Goal: Information Seeking & Learning: Learn about a topic

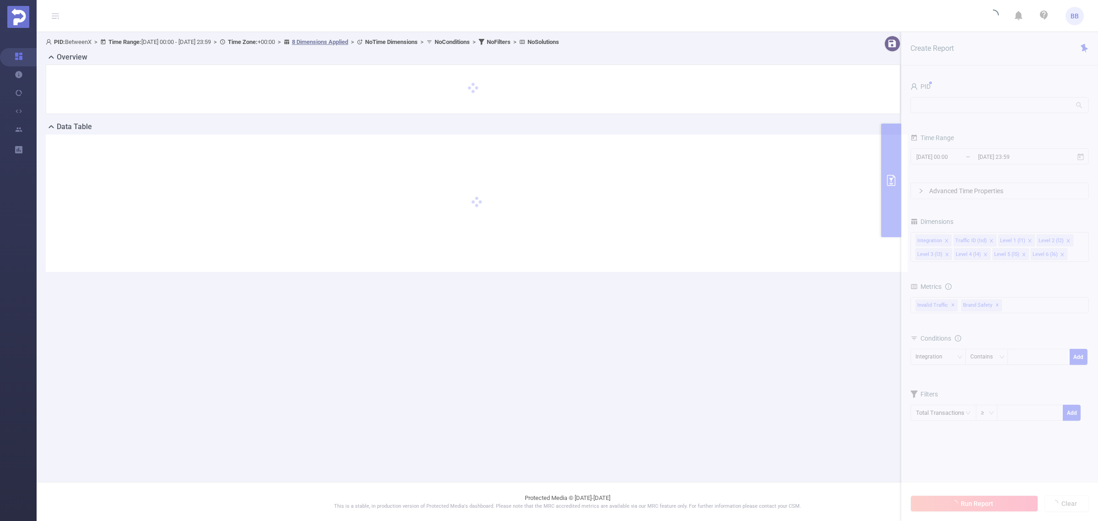
click at [931, 359] on main "PID: BetweenX > Time Range: [DATE] 00:00 - [DATE] 23:59 > Time Zone: +00:00 > 8…" at bounding box center [567, 241] width 1061 height 482
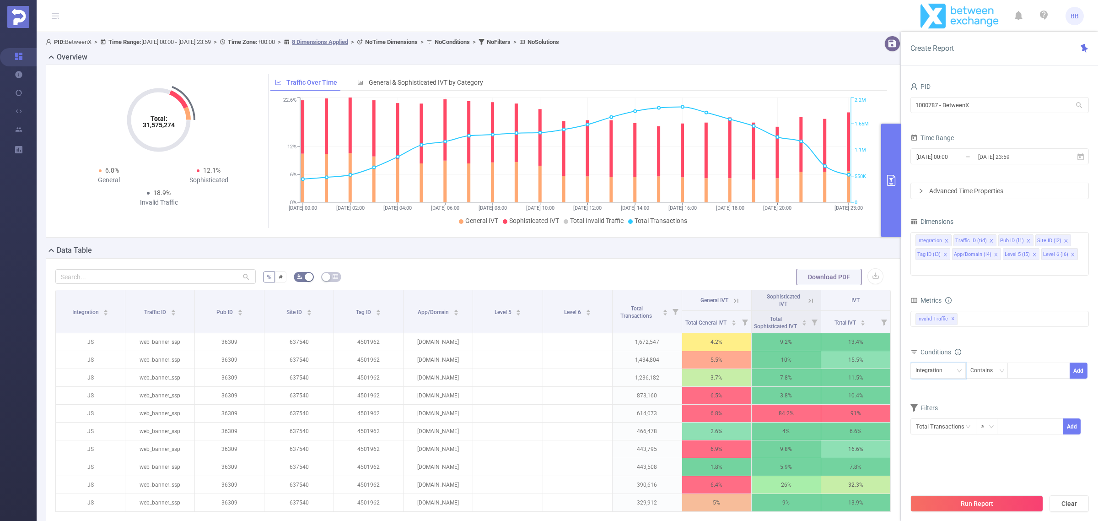
click at [941, 363] on div "Integration" at bounding box center [931, 370] width 33 height 15
click at [948, 403] on li "Pub ID (l1)" at bounding box center [939, 405] width 58 height 15
click at [1014, 365] on input at bounding box center [1014, 371] width 4 height 12
paste input "45296"
type input "45296"
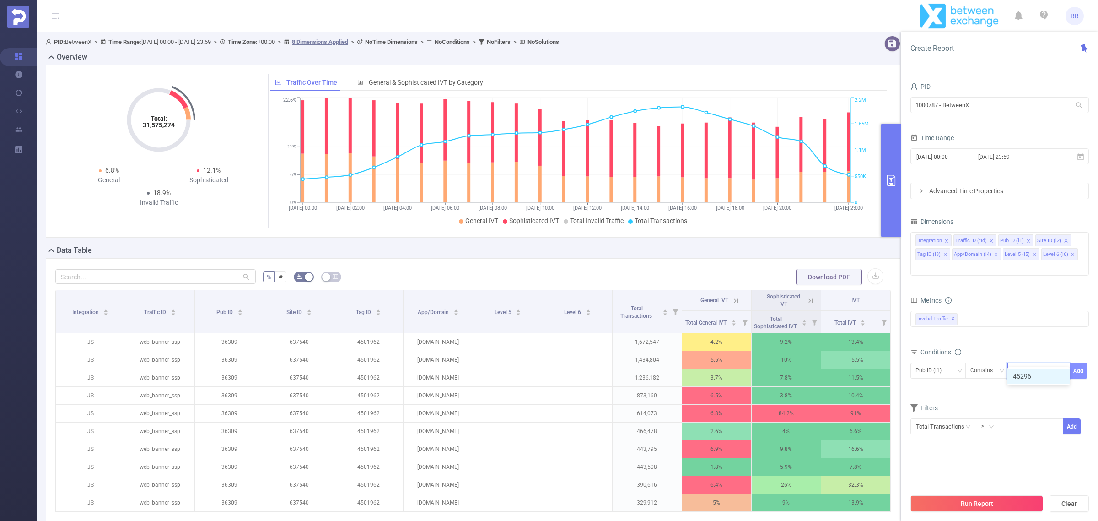
click at [1083, 362] on button "Add" at bounding box center [1079, 370] width 18 height 16
click at [1042, 151] on input "[DATE] 23:59" at bounding box center [1014, 157] width 74 height 12
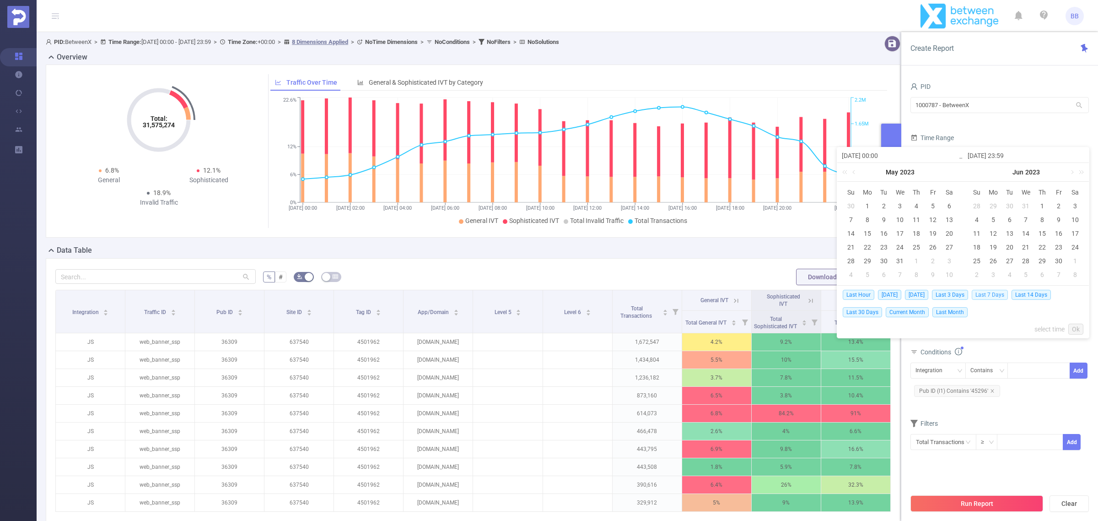
click at [1001, 294] on span "Last 7 Days" at bounding box center [990, 295] width 36 height 10
type input "[DATE] 00:00"
type input "[DATE] 23:59"
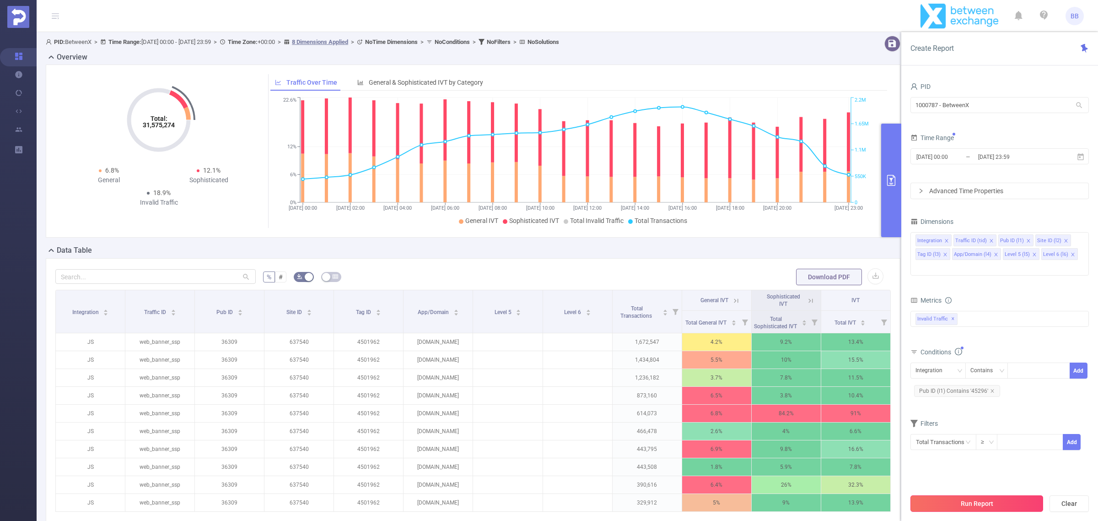
click at [1002, 499] on button "Run Report" at bounding box center [976, 503] width 133 height 16
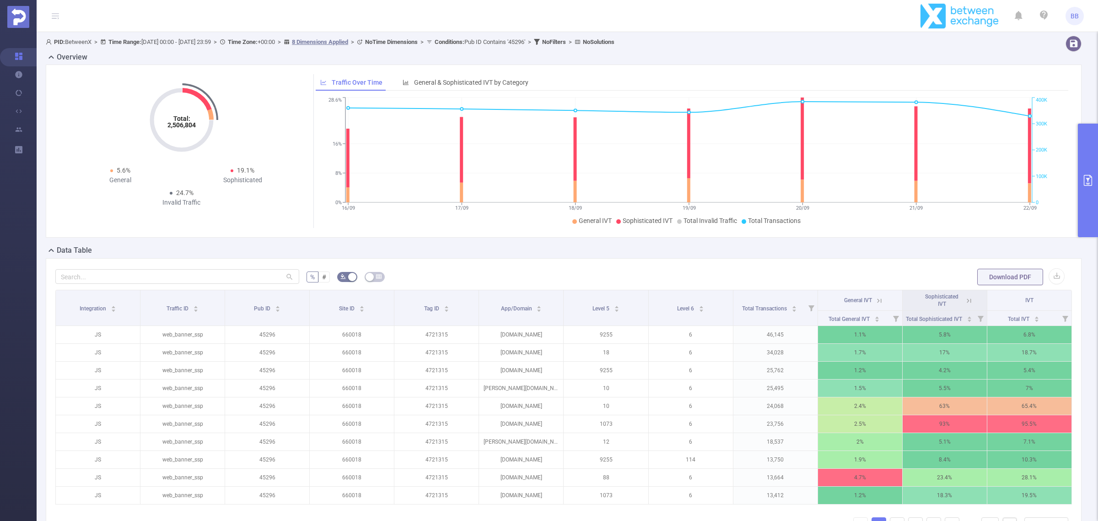
click at [1091, 216] on button "primary" at bounding box center [1088, 180] width 20 height 113
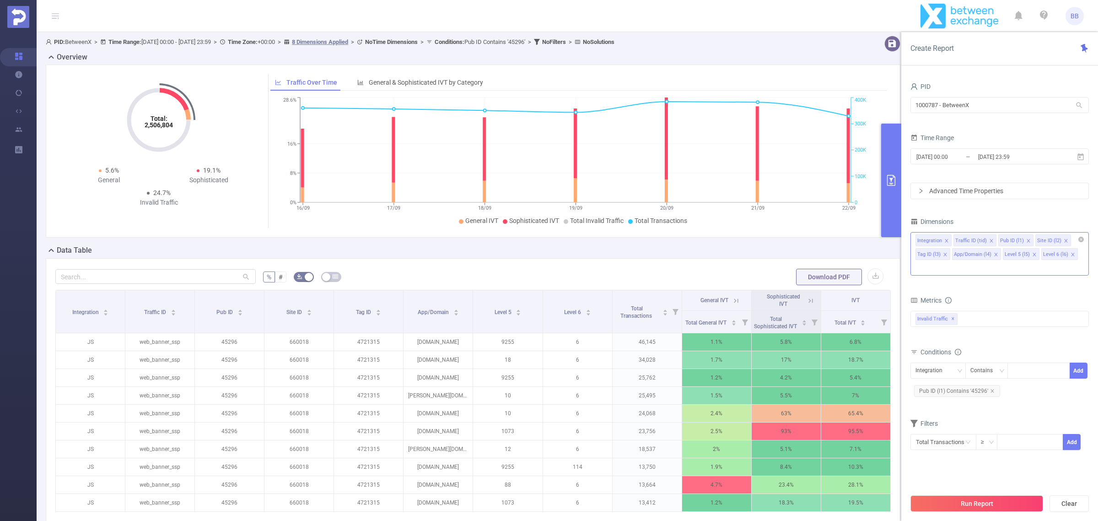
click at [1064, 239] on icon "icon: close" at bounding box center [1066, 240] width 5 height 5
click at [1064, 239] on icon "icon: close" at bounding box center [1065, 240] width 5 height 5
click at [1005, 503] on button "Run Report" at bounding box center [976, 503] width 133 height 16
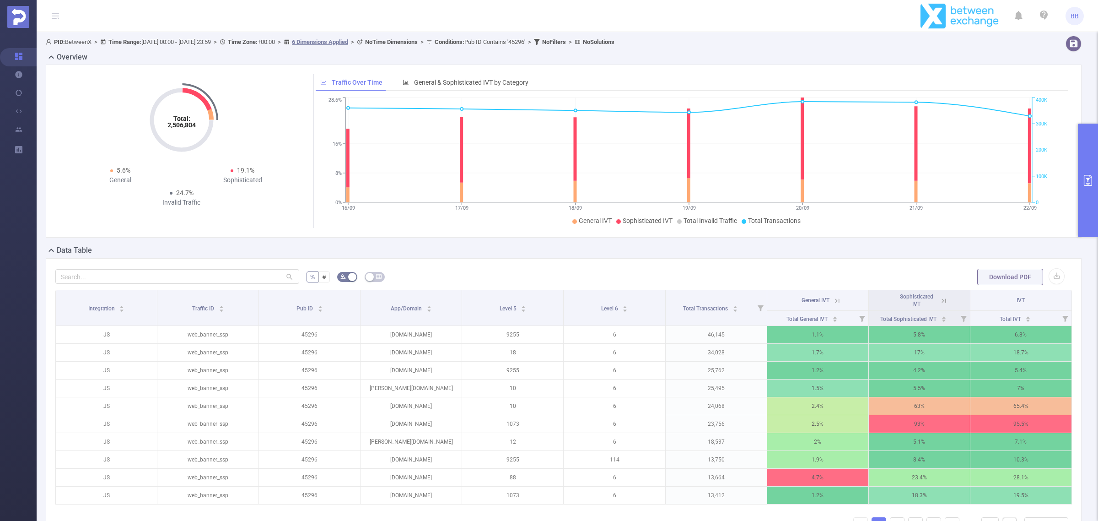
click at [1097, 194] on button "primary" at bounding box center [1088, 180] width 20 height 113
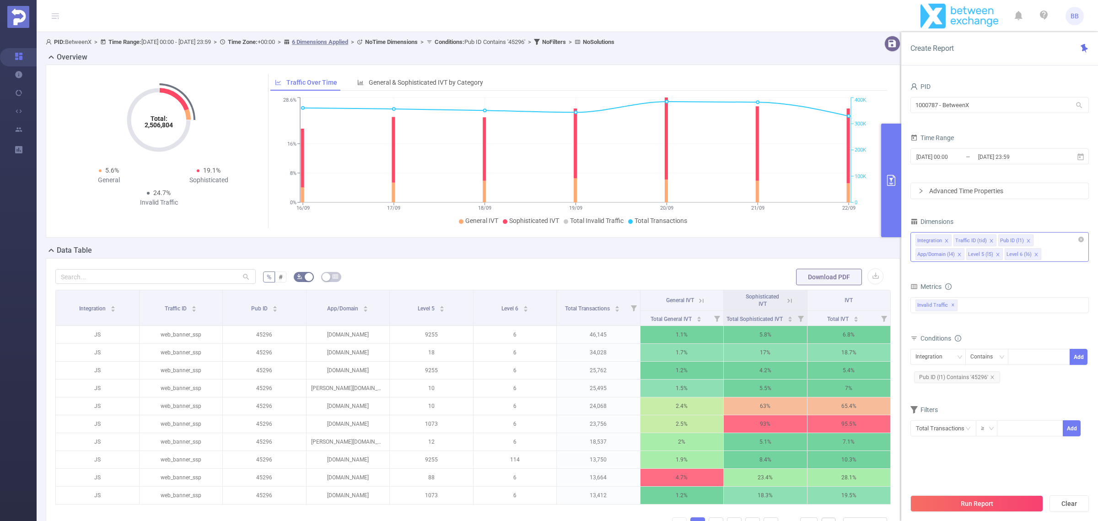
click at [1035, 254] on icon "icon: close" at bounding box center [1035, 254] width 3 height 3
click at [998, 255] on icon "icon: close" at bounding box center [997, 254] width 3 height 3
click at [998, 500] on button "Run Report" at bounding box center [976, 503] width 133 height 16
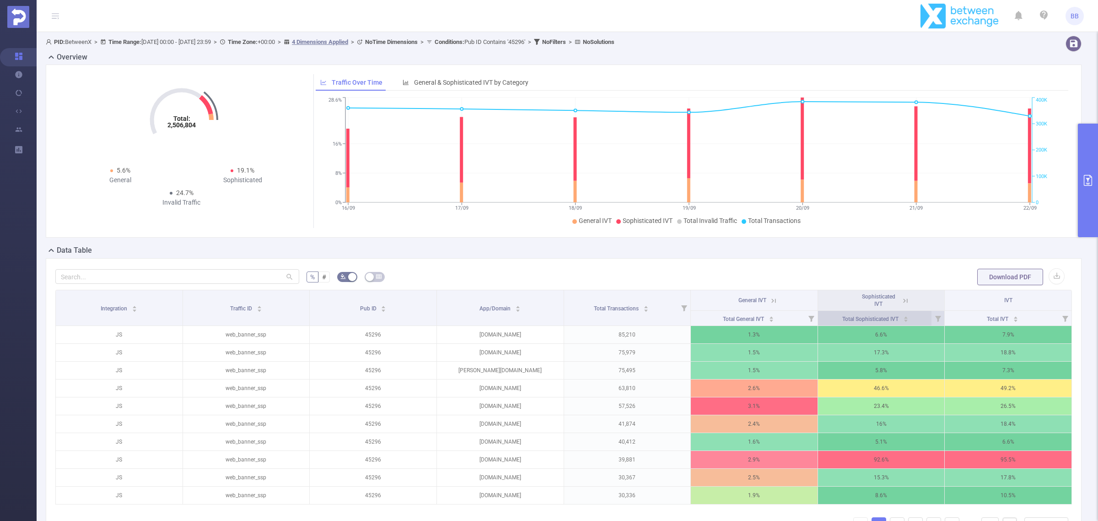
scroll to position [57, 0]
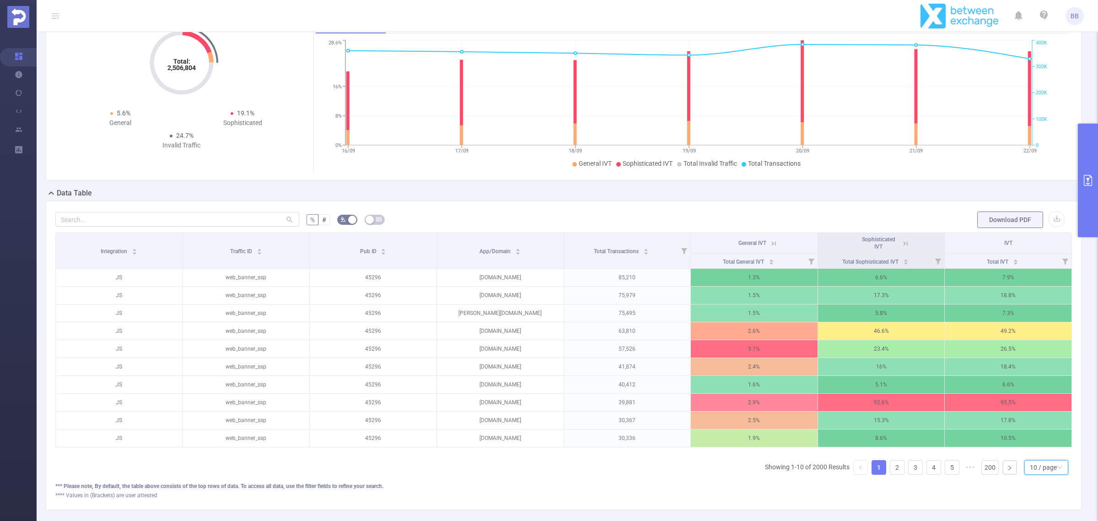
click at [1043, 474] on div "10 / page" at bounding box center [1043, 467] width 27 height 14
click at [1036, 457] on li "50 / page" at bounding box center [1037, 461] width 44 height 15
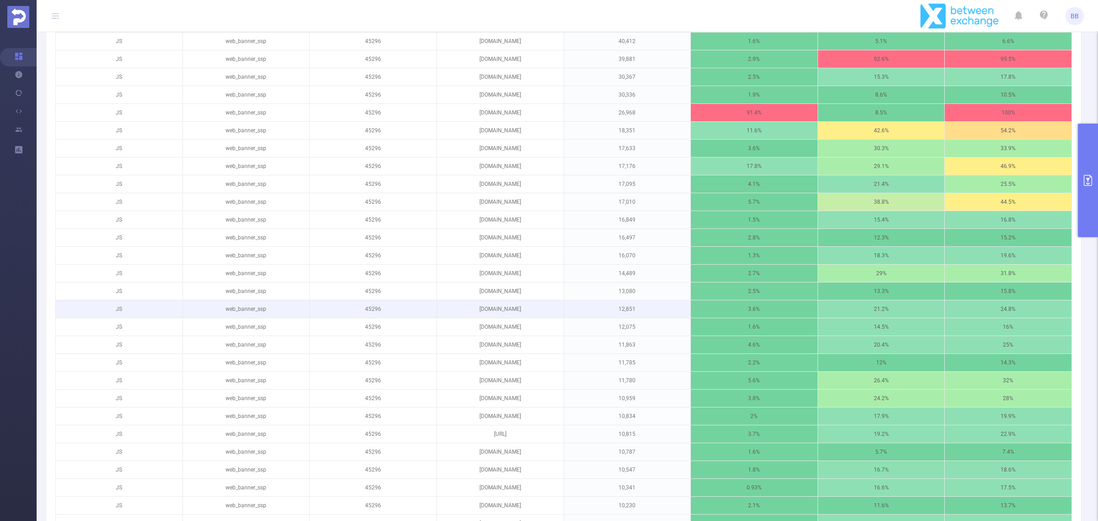
scroll to position [343, 0]
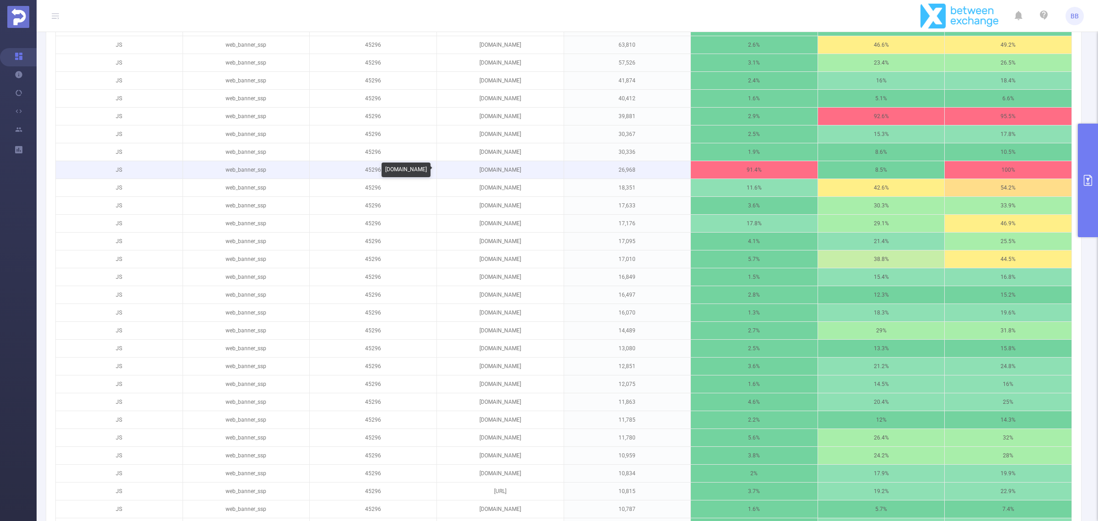
click at [477, 170] on p "[DOMAIN_NAME]" at bounding box center [500, 169] width 127 height 17
click at [517, 170] on p "[DOMAIN_NAME]" at bounding box center [500, 169] width 127 height 17
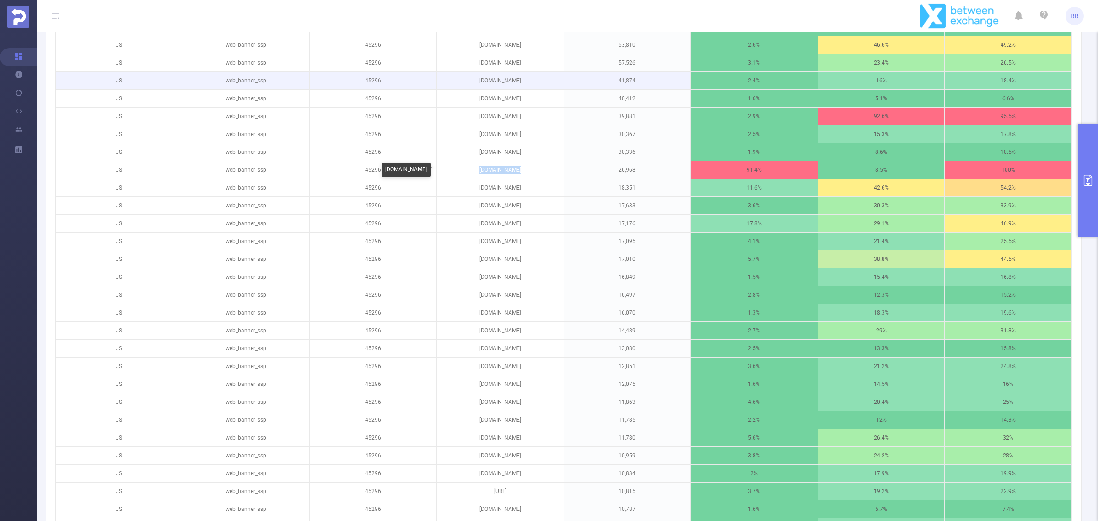
copy p "[DOMAIN_NAME]"
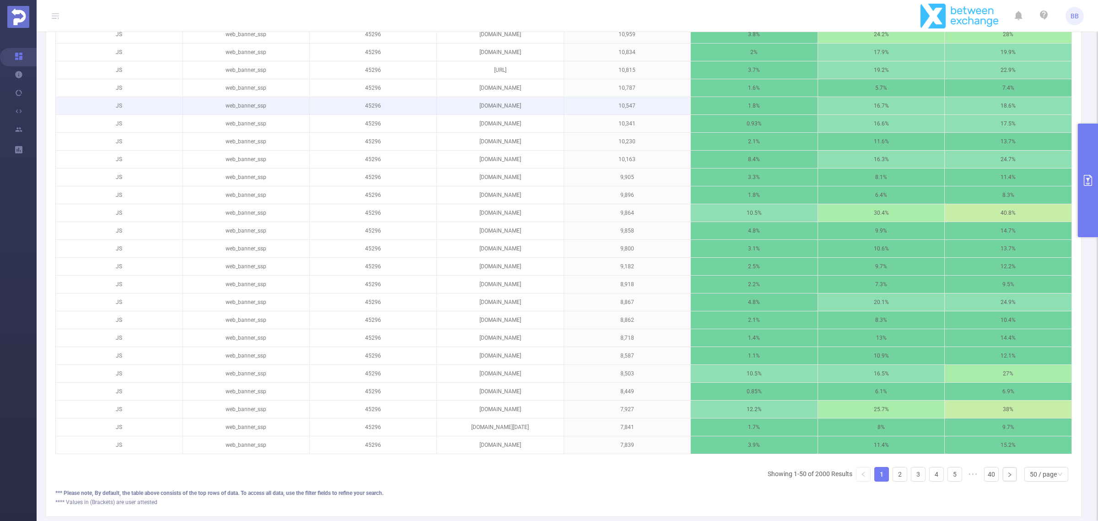
scroll to position [832, 0]
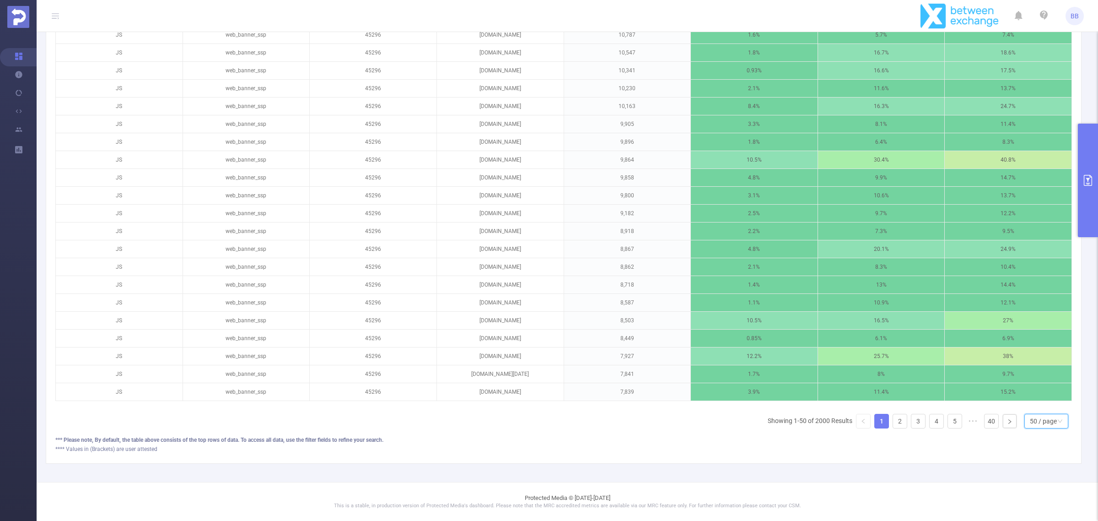
click at [1030, 418] on div "50 / page" at bounding box center [1043, 421] width 27 height 14
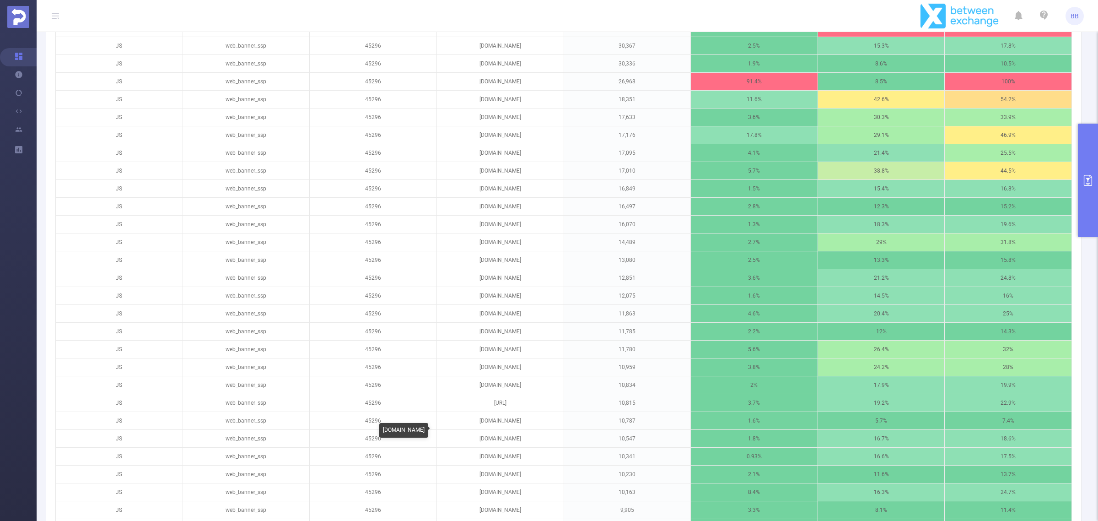
scroll to position [260, 0]
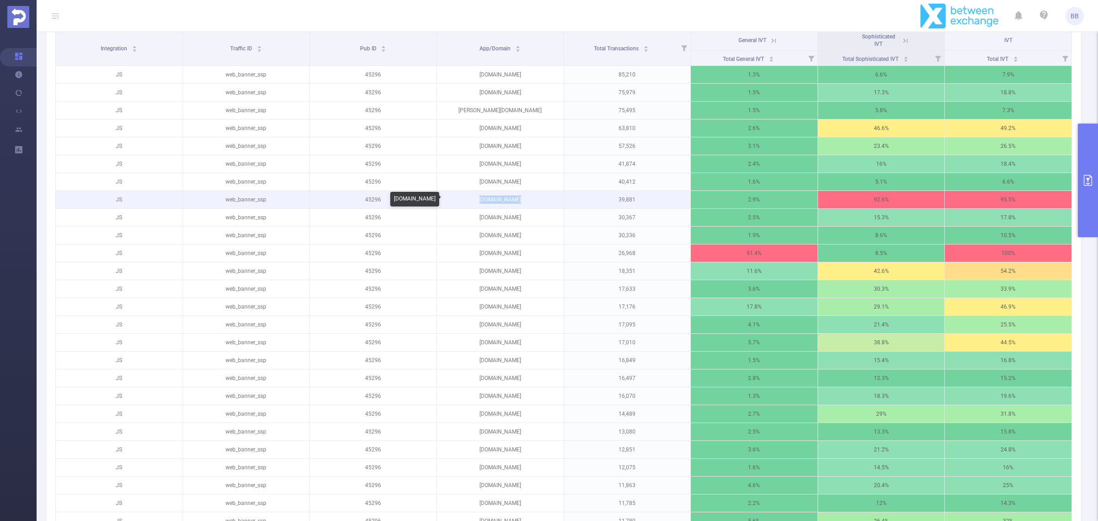
drag, startPoint x: 529, startPoint y: 198, endPoint x: 474, endPoint y: 200, distance: 54.9
click at [474, 200] on p "[DOMAIN_NAME]" at bounding box center [500, 199] width 127 height 17
copy p "[DOMAIN_NAME]"
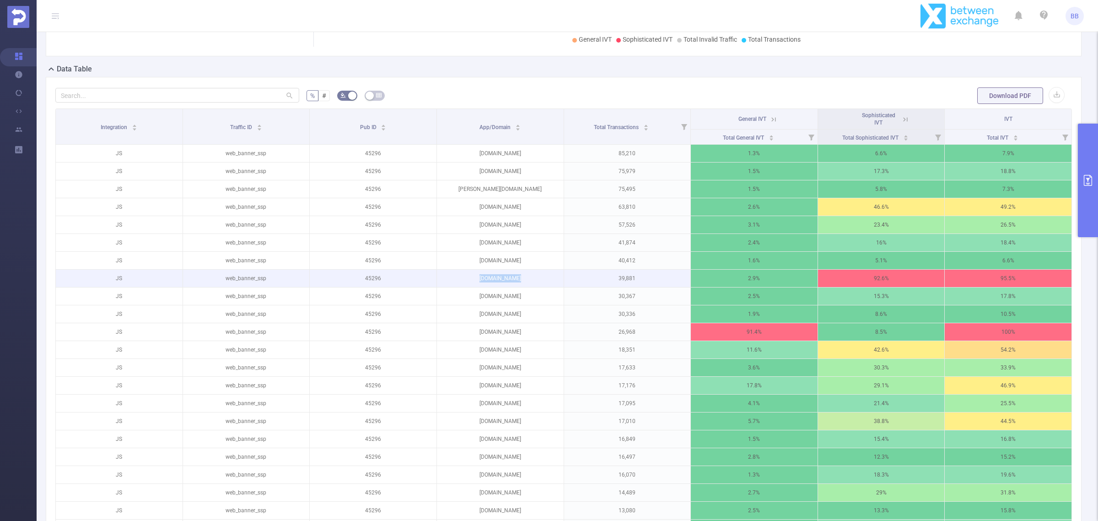
scroll to position [229, 0]
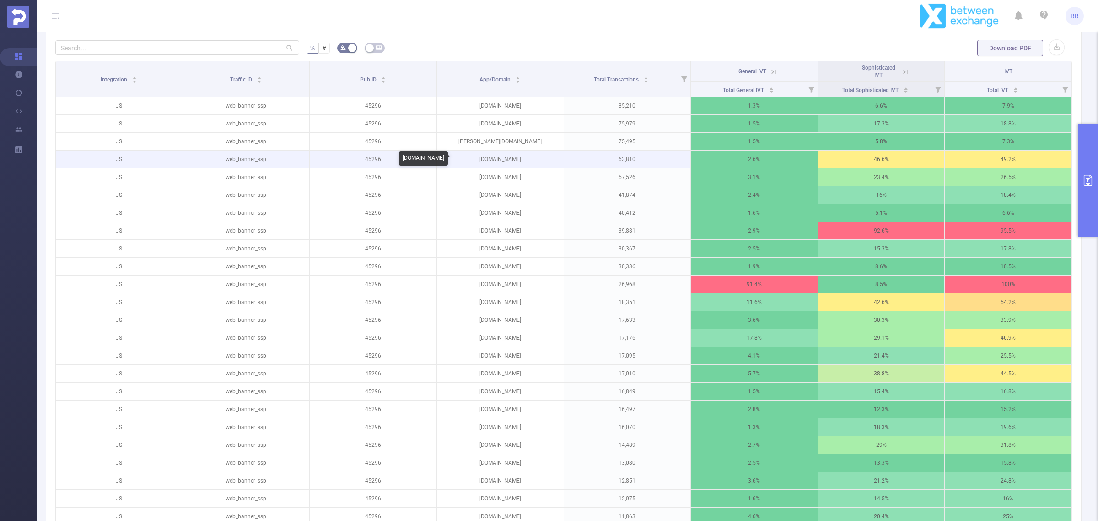
click at [496, 158] on p "[DOMAIN_NAME]" at bounding box center [500, 159] width 127 height 17
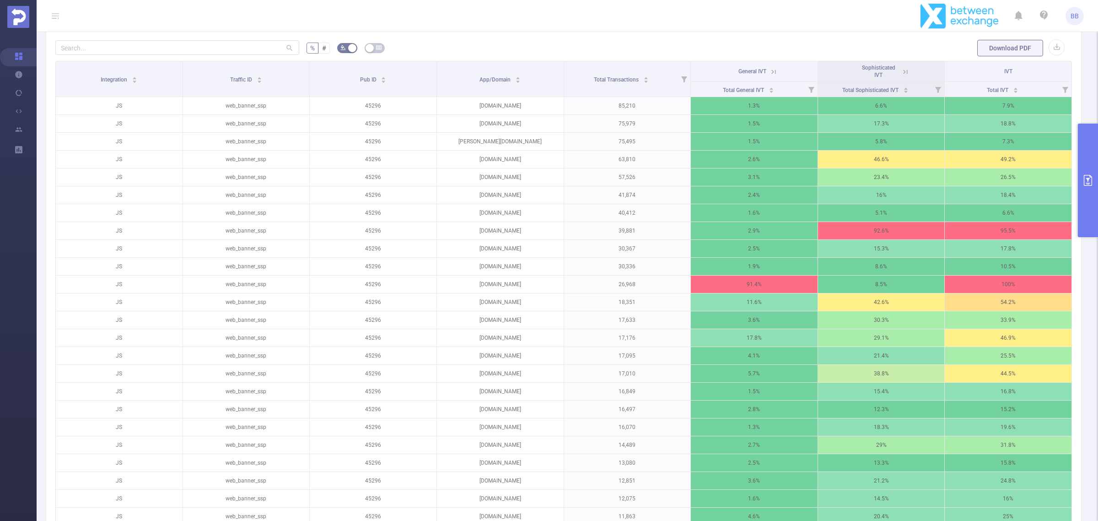
click at [901, 70] on icon at bounding box center [905, 72] width 8 height 8
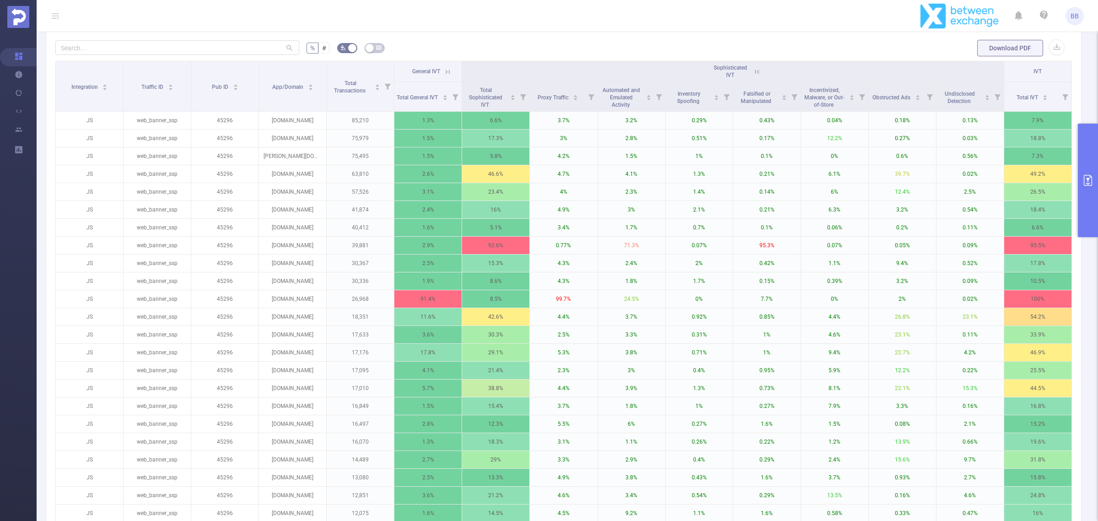
click at [755, 70] on icon at bounding box center [757, 72] width 4 height 4
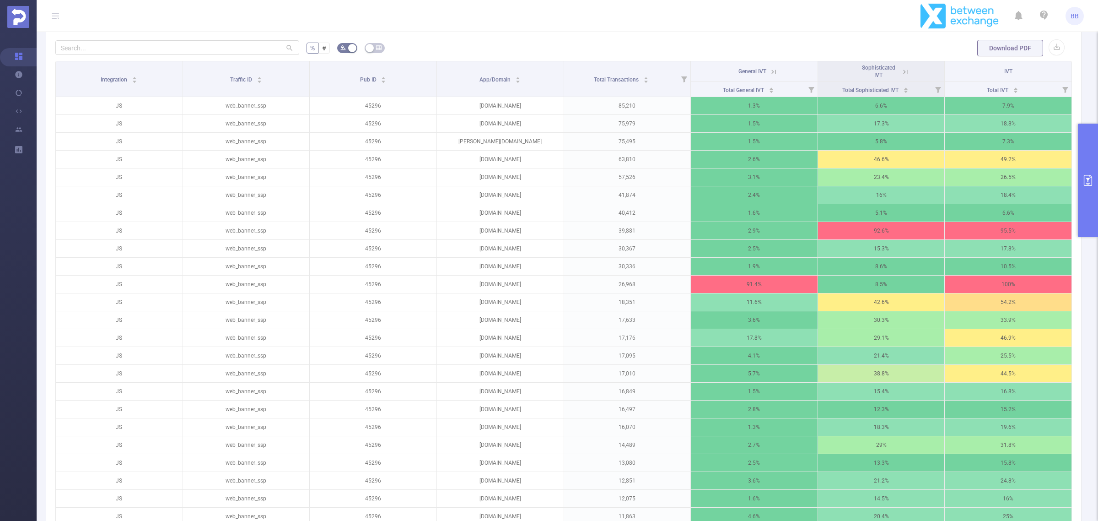
click at [772, 70] on icon at bounding box center [774, 72] width 4 height 4
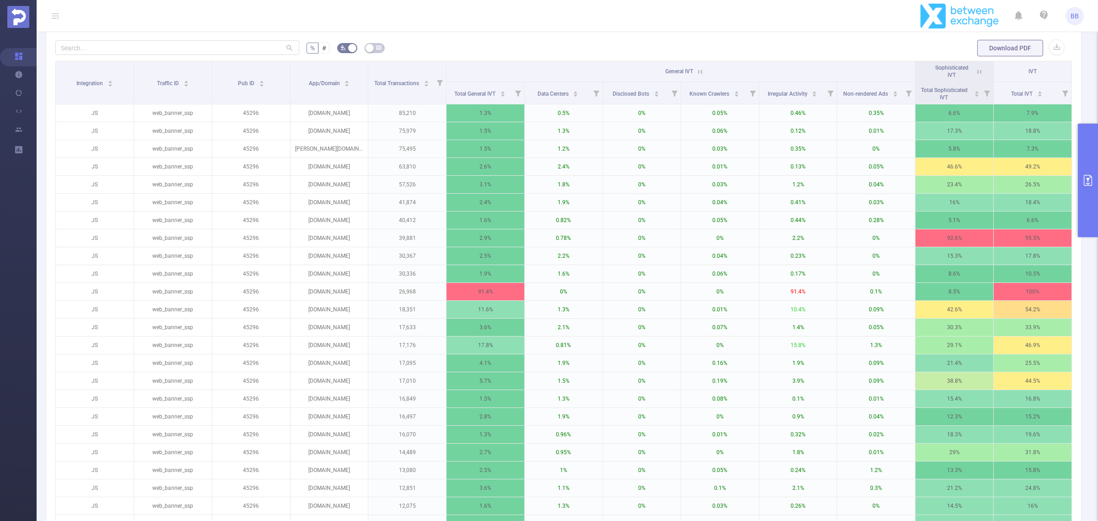
click at [698, 73] on icon at bounding box center [700, 72] width 8 height 8
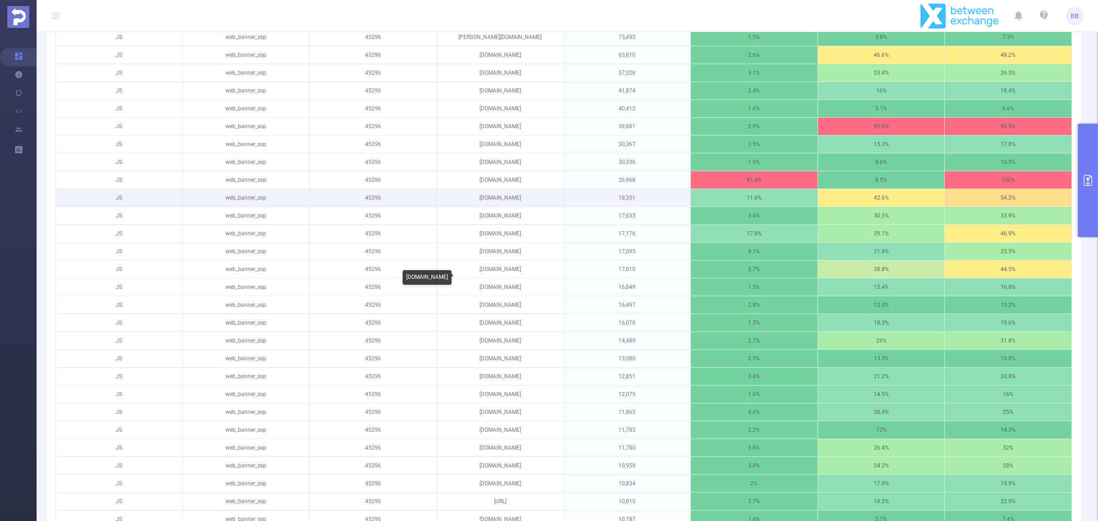
scroll to position [343, 0]
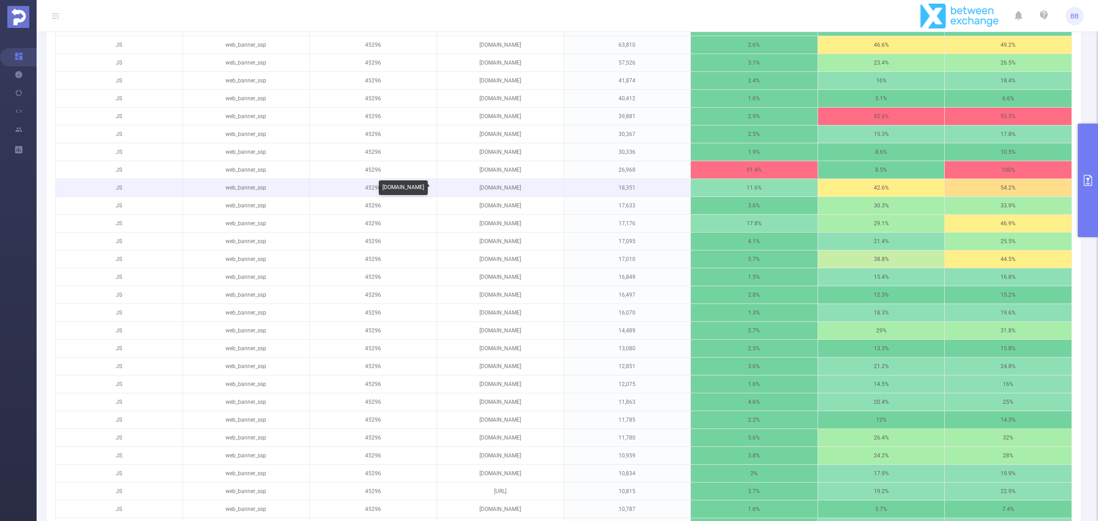
click at [495, 188] on p "[DOMAIN_NAME]" at bounding box center [500, 187] width 127 height 17
drag, startPoint x: 1091, startPoint y: 155, endPoint x: 1063, endPoint y: 286, distance: 134.3
click at [1092, 155] on button "primary" at bounding box center [1088, 180] width 20 height 113
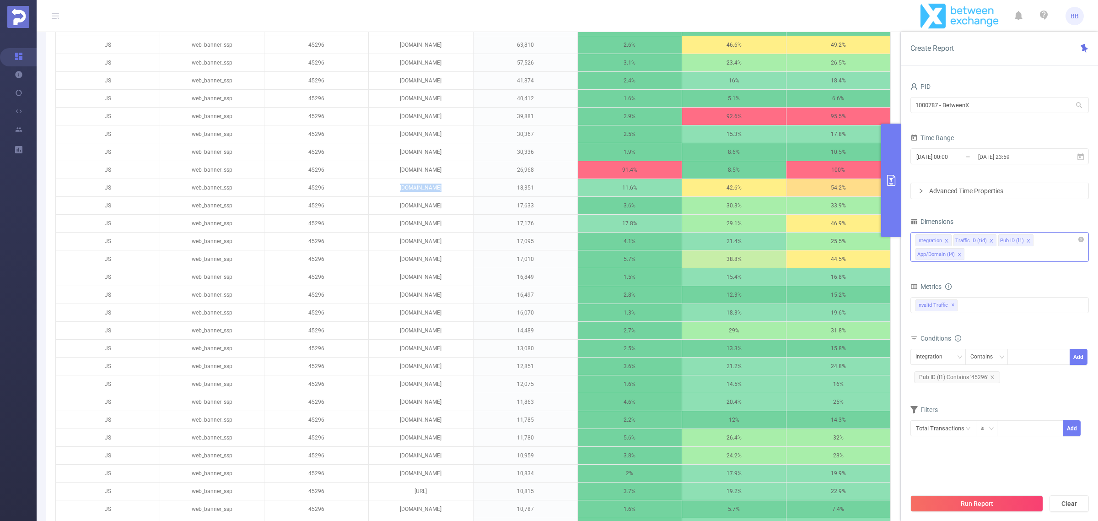
click at [957, 253] on icon "icon: close" at bounding box center [959, 254] width 5 height 5
click at [992, 256] on form "Dimensions Integration Traffic ID (tid) Pub ID (l1) Metrics bp_total brand-safe…" at bounding box center [999, 324] width 178 height 219
click at [1047, 238] on div "Integration Traffic ID (tid) Pub ID (l1)" at bounding box center [999, 239] width 168 height 15
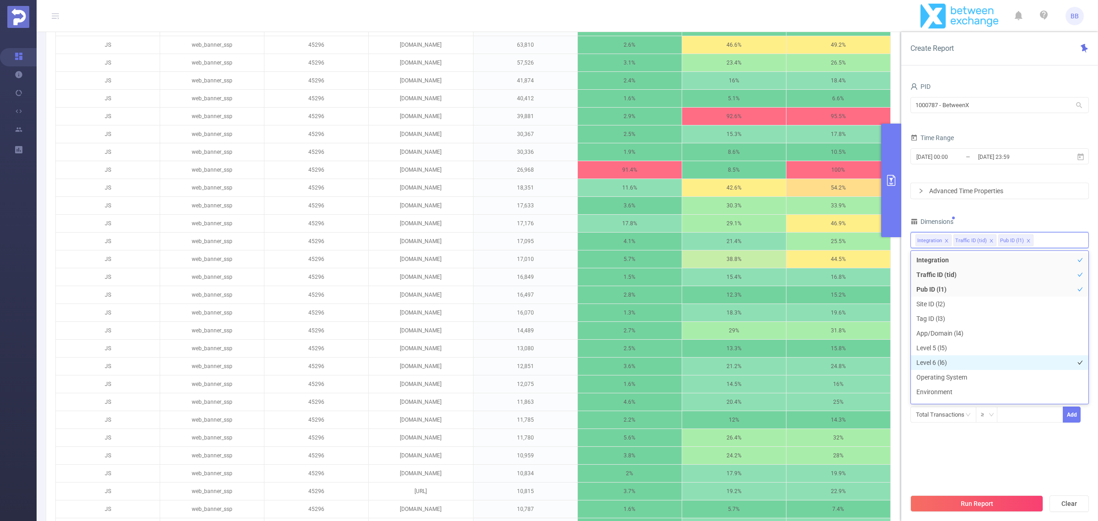
click at [970, 355] on li "Level 6 (l6)" at bounding box center [1000, 362] width 178 height 15
click at [1027, 461] on section "PID 1000787 - BetweenX 1000787 - BetweenX Time Range [DATE] 00:00 _ [DATE] 23:5…" at bounding box center [999, 284] width 178 height 409
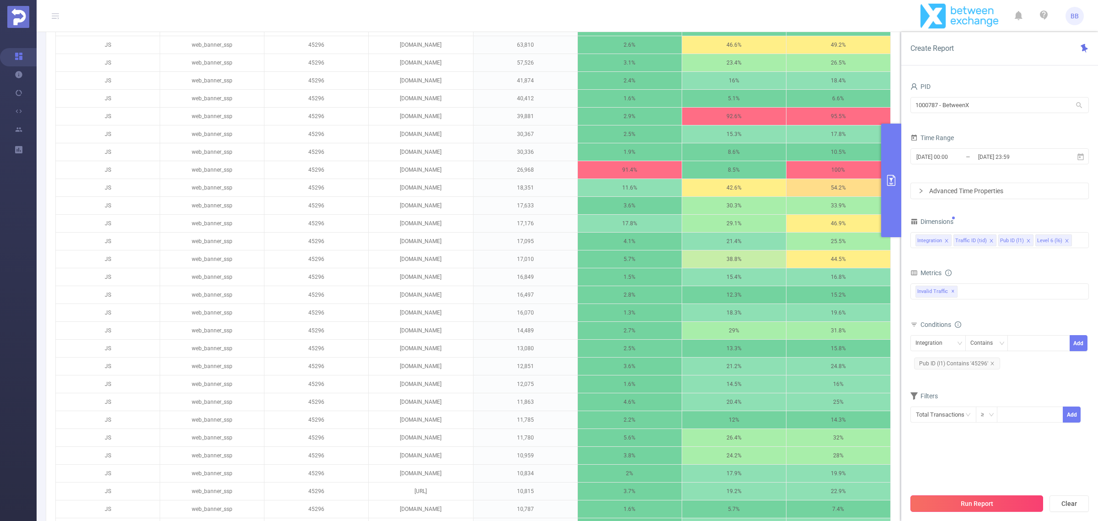
click at [993, 505] on button "Run Report" at bounding box center [976, 503] width 133 height 16
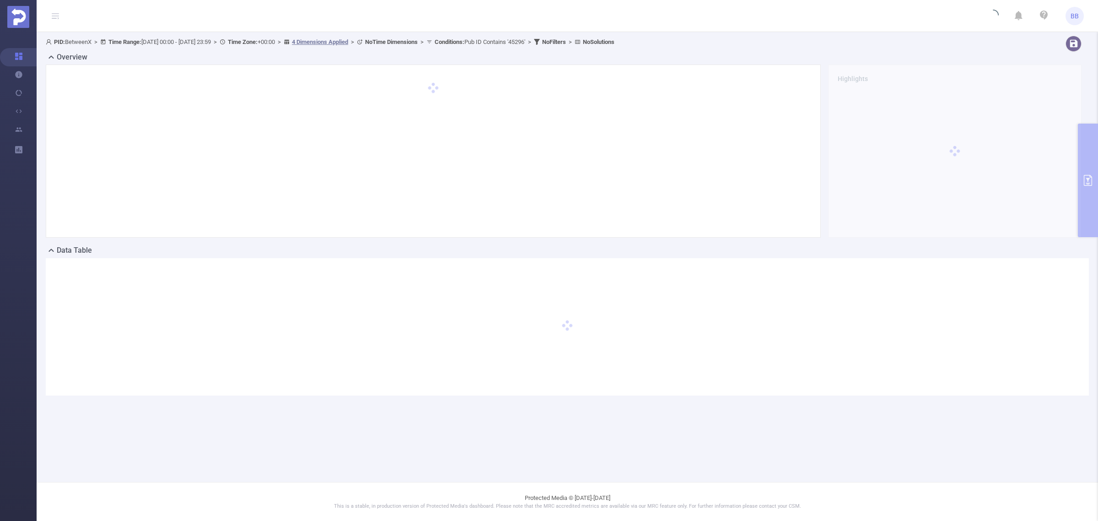
scroll to position [0, 0]
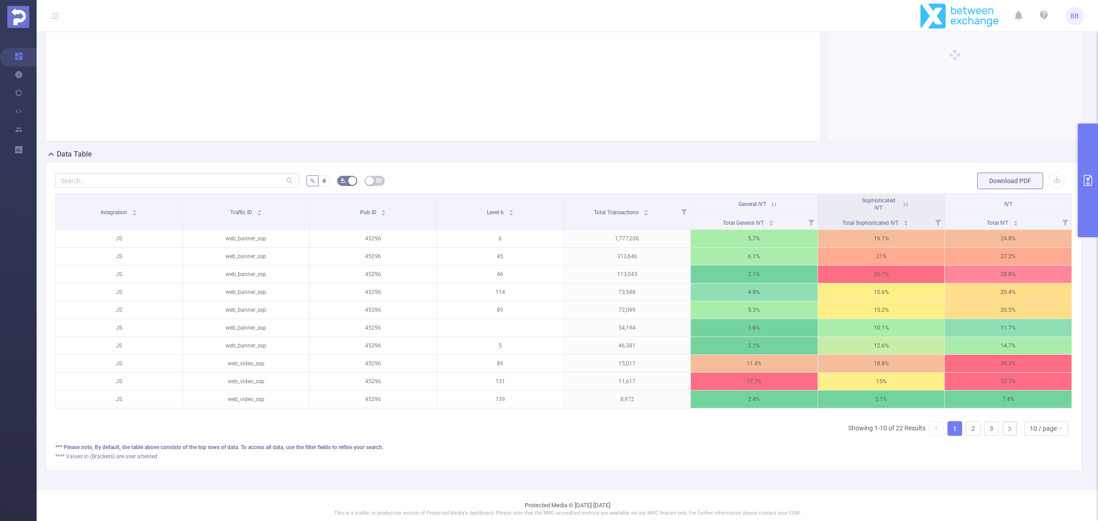
scroll to position [113, 0]
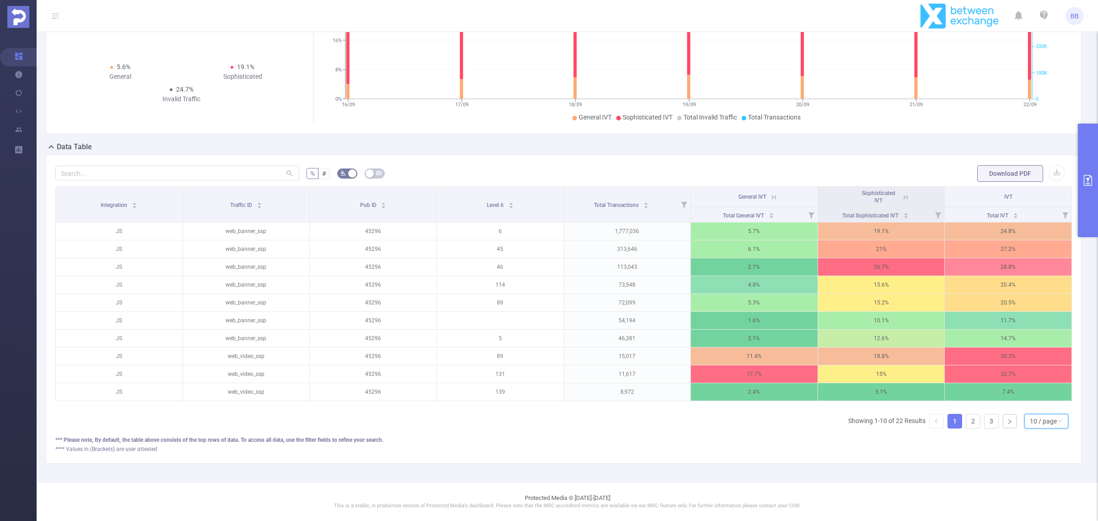
click at [1037, 419] on div "10 / page" at bounding box center [1043, 421] width 27 height 14
click at [1035, 408] on li "50 / page" at bounding box center [1037, 415] width 44 height 15
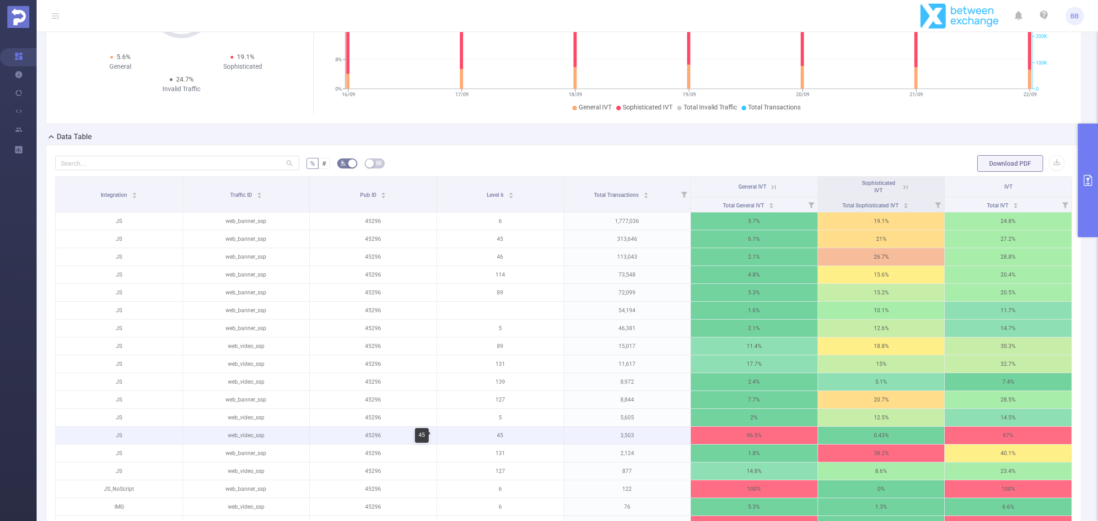
click at [495, 435] on p "45" at bounding box center [500, 434] width 127 height 17
copy p "45"
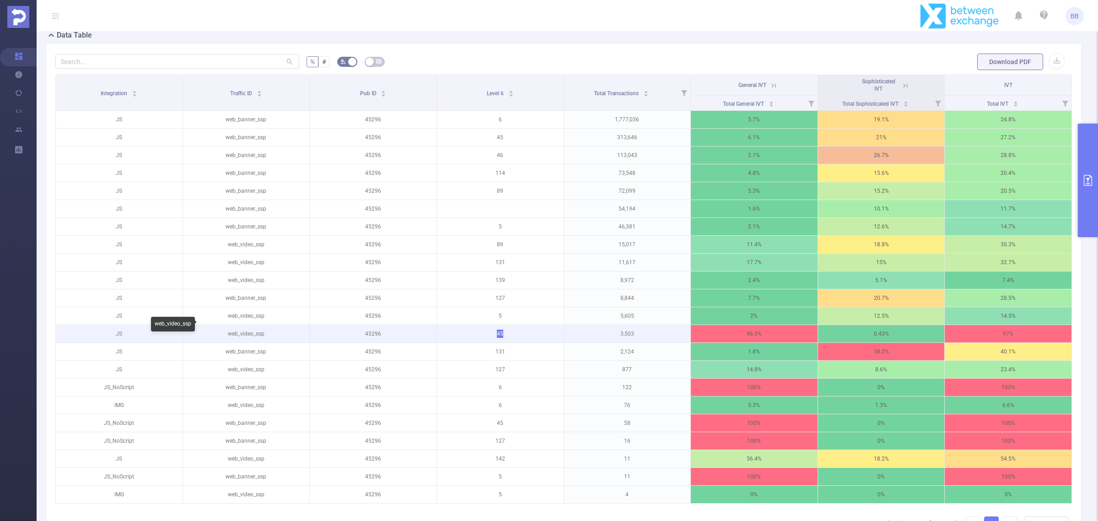
scroll to position [228, 0]
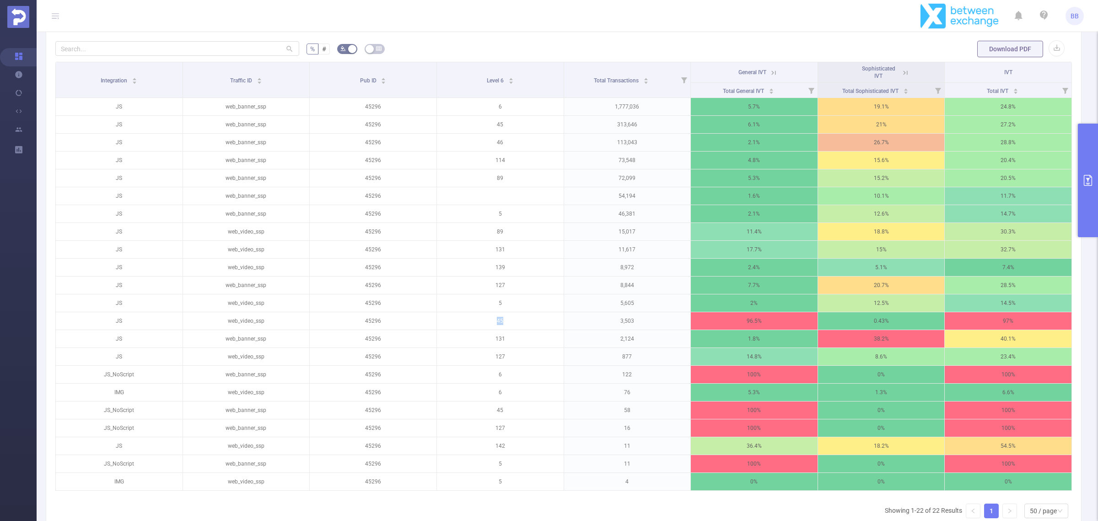
click at [1090, 175] on icon "primary" at bounding box center [1088, 180] width 8 height 11
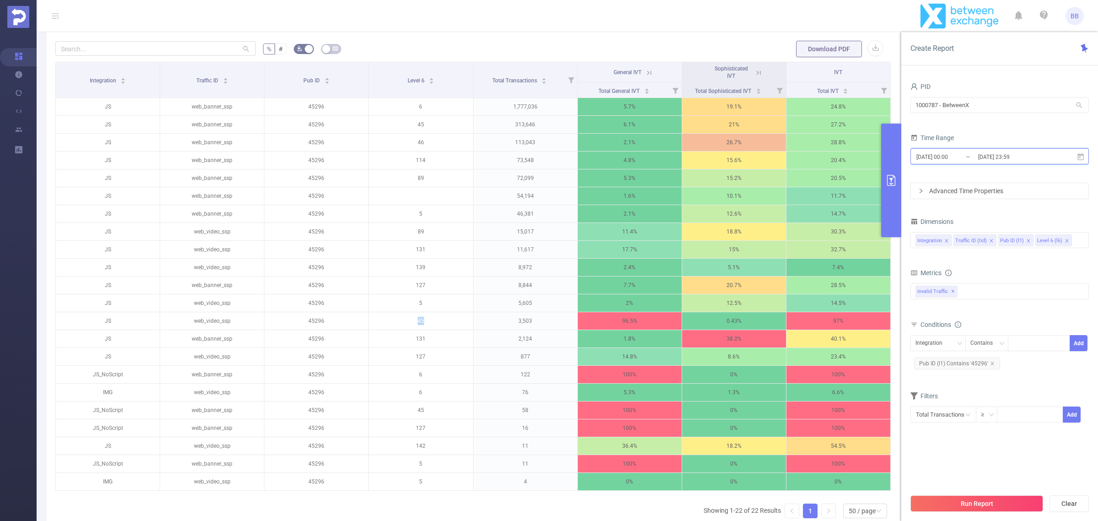
click at [1079, 158] on icon at bounding box center [1080, 156] width 6 height 7
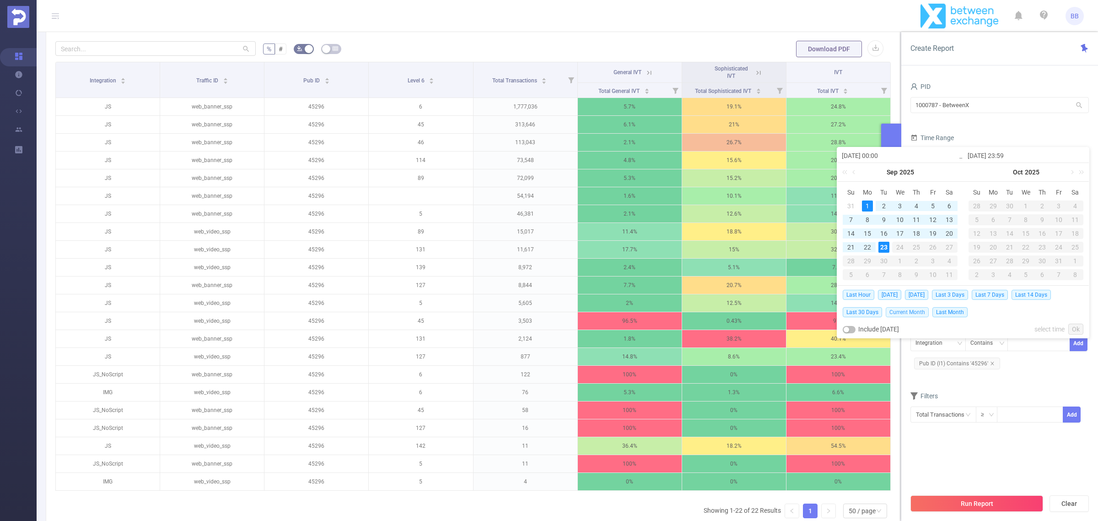
click at [910, 310] on span "Current Month" at bounding box center [907, 312] width 43 height 10
type input "[DATE] 00:00"
type input "[DATE] 15:59"
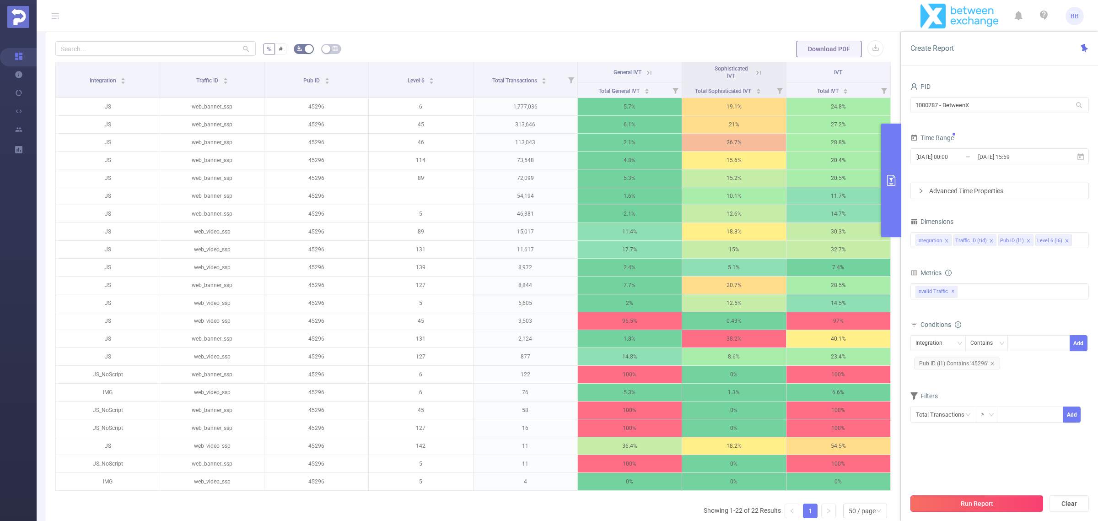
click at [1026, 497] on button "Run Report" at bounding box center [976, 503] width 133 height 16
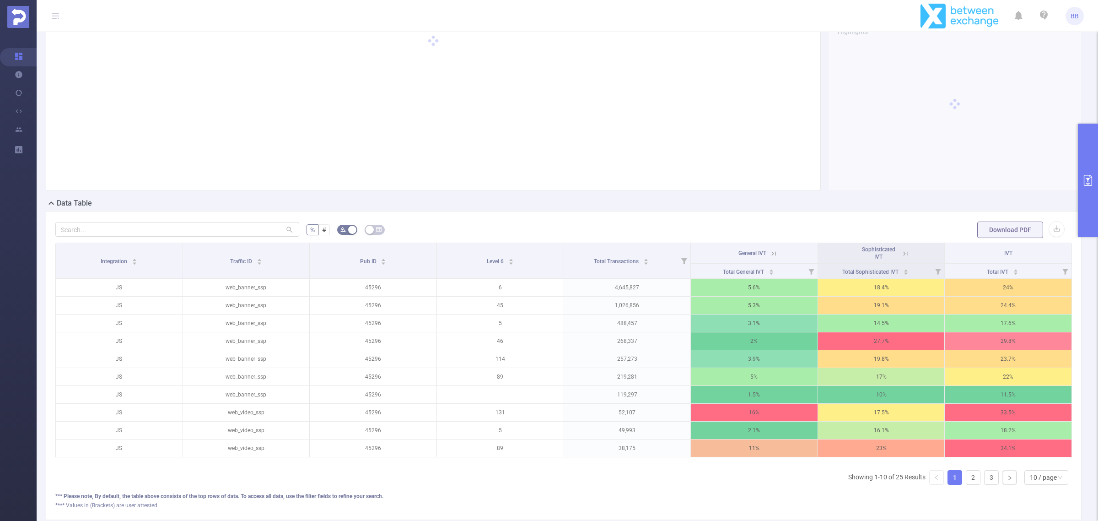
scroll to position [113, 0]
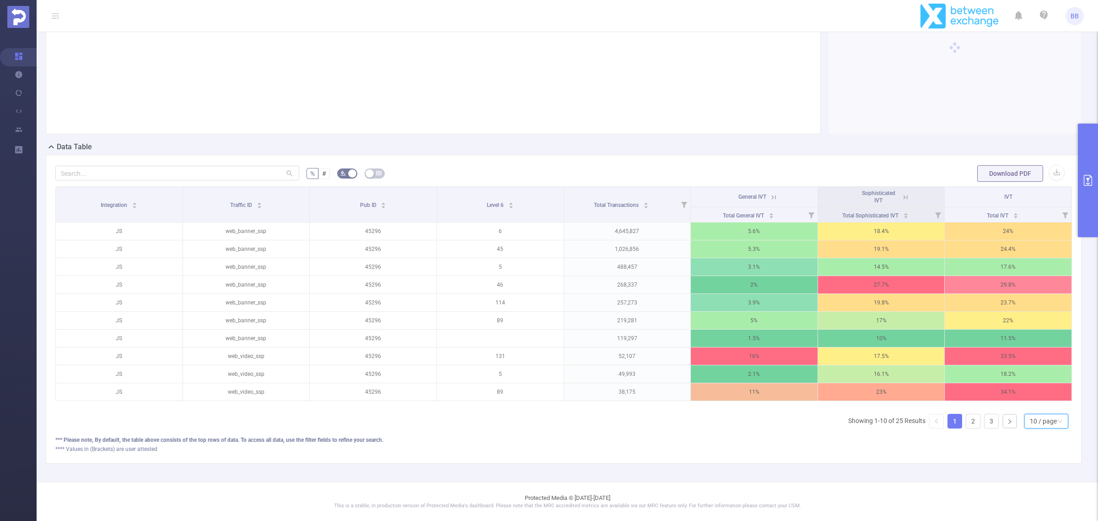
click at [1038, 417] on div "10 / page" at bounding box center [1043, 421] width 27 height 14
click at [1032, 408] on li "50 / page" at bounding box center [1037, 415] width 44 height 15
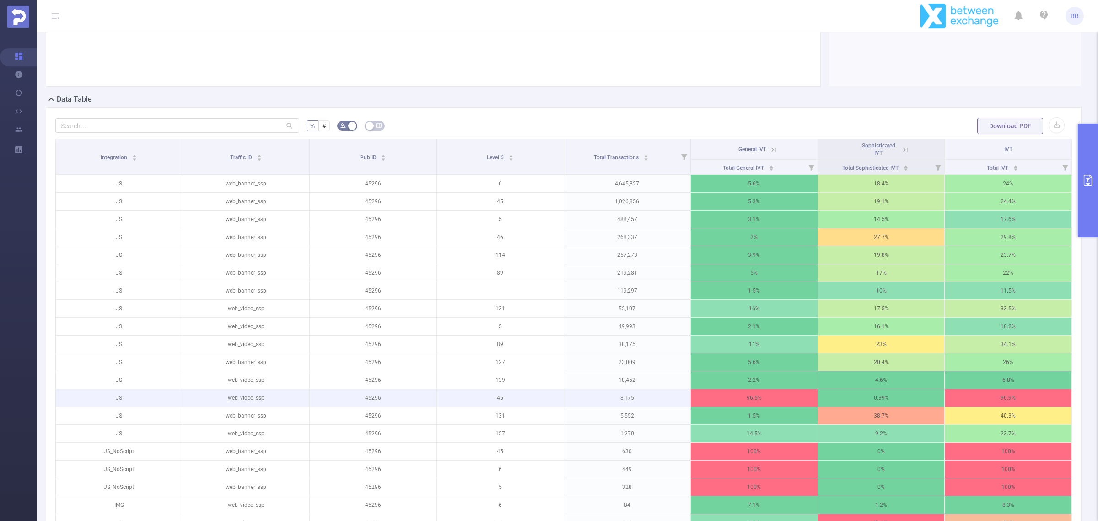
scroll to position [171, 0]
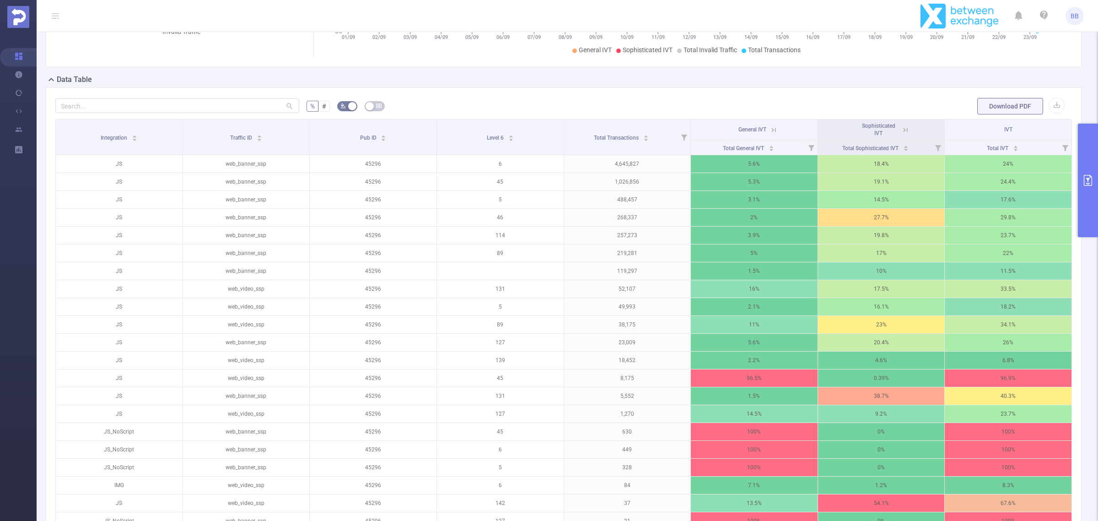
click at [1087, 204] on button "primary" at bounding box center [1088, 180] width 20 height 113
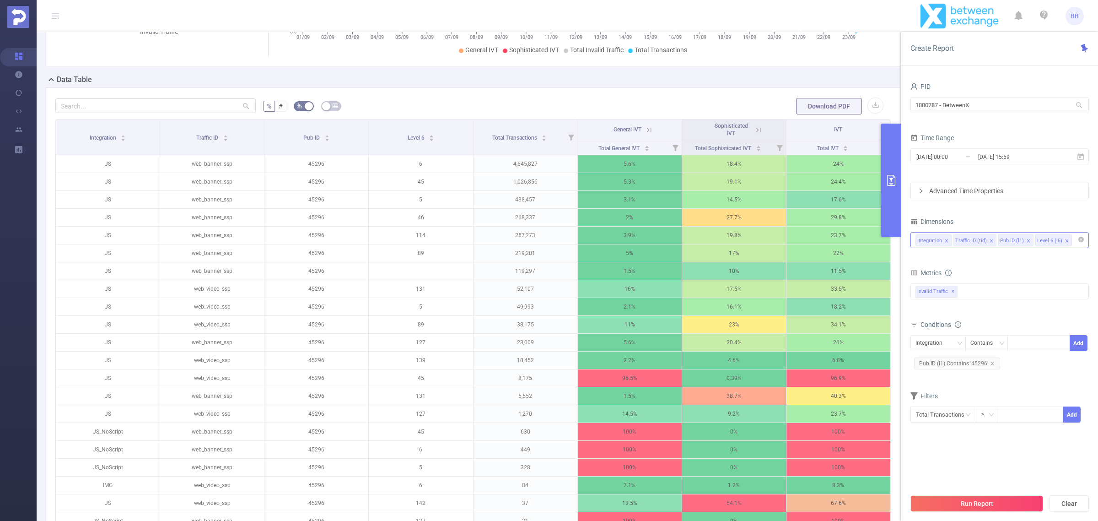
click at [947, 241] on icon "icon: close" at bounding box center [946, 240] width 5 height 5
click at [952, 239] on icon "icon: close" at bounding box center [953, 240] width 5 height 5
click at [952, 500] on button "Run Report" at bounding box center [976, 503] width 133 height 16
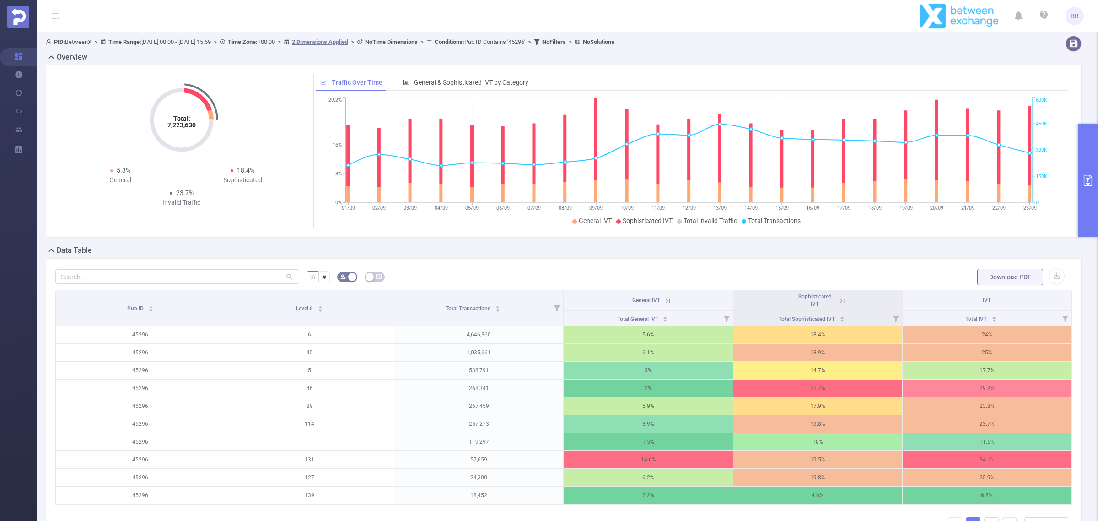
scroll to position [113, 0]
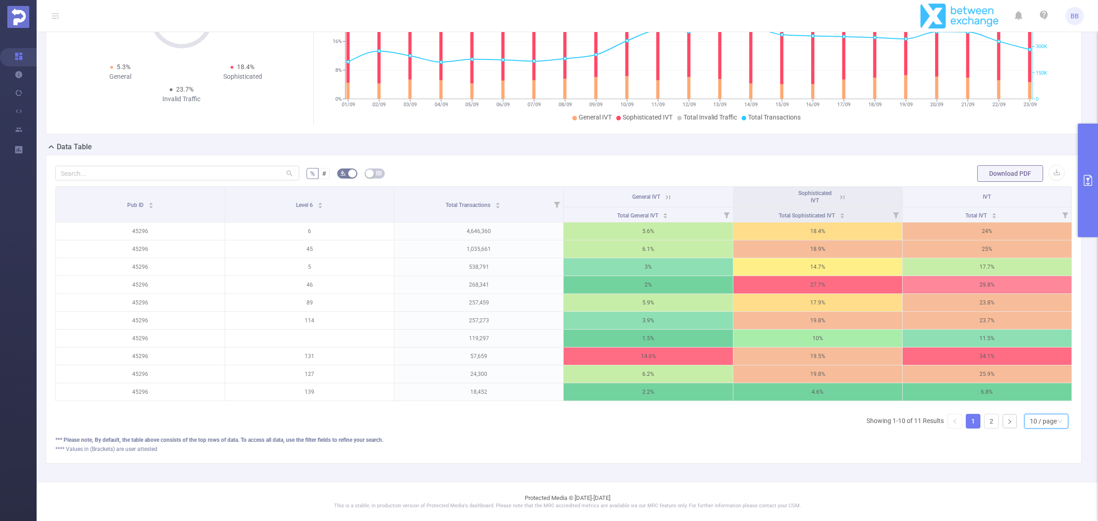
click at [1040, 424] on div "10 / page" at bounding box center [1043, 421] width 27 height 14
click at [1037, 408] on li "50 / page" at bounding box center [1037, 415] width 44 height 15
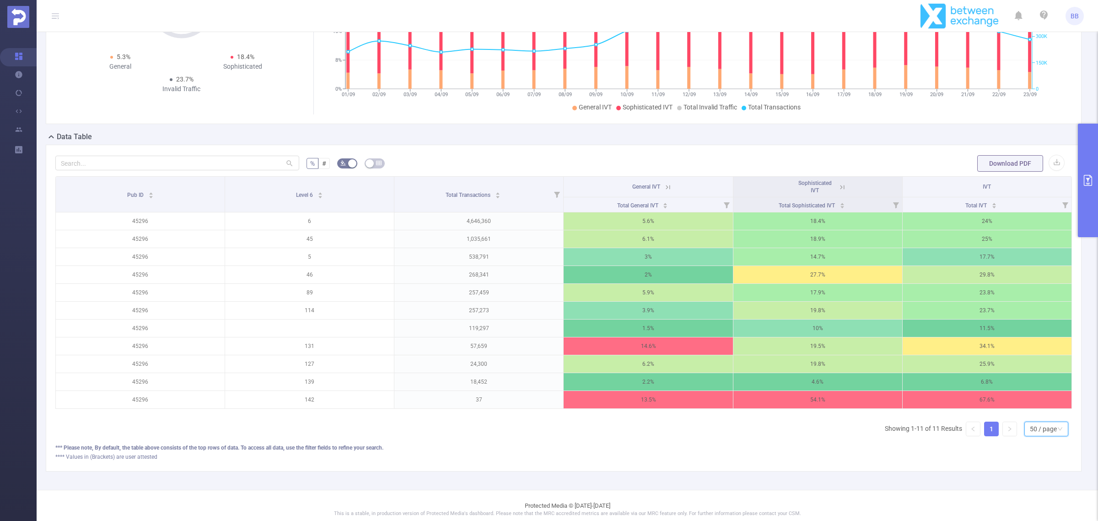
click at [1092, 214] on button "primary" at bounding box center [1088, 180] width 20 height 113
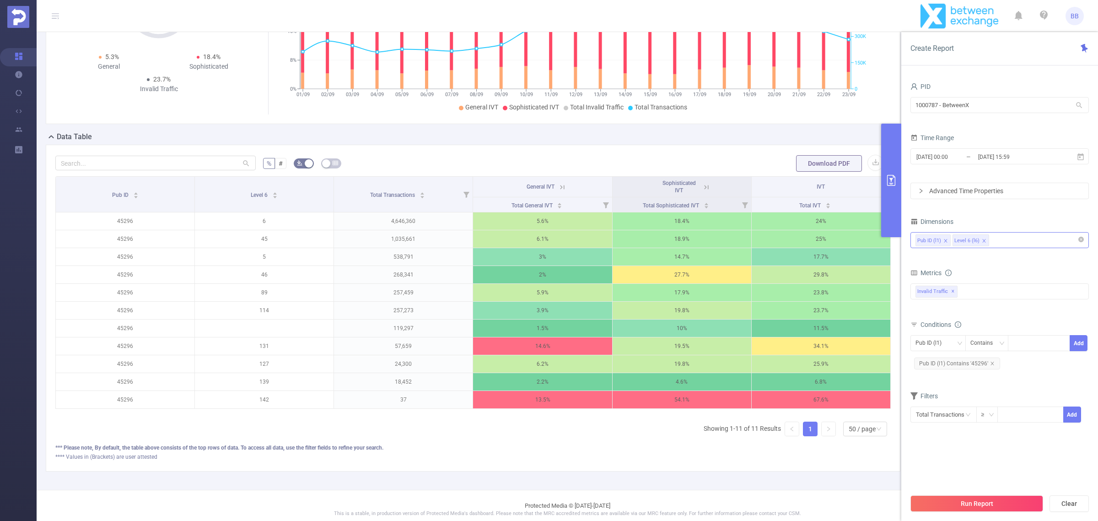
click at [1008, 242] on div "Pub ID (l1) Level 6 (l6)" at bounding box center [999, 239] width 168 height 15
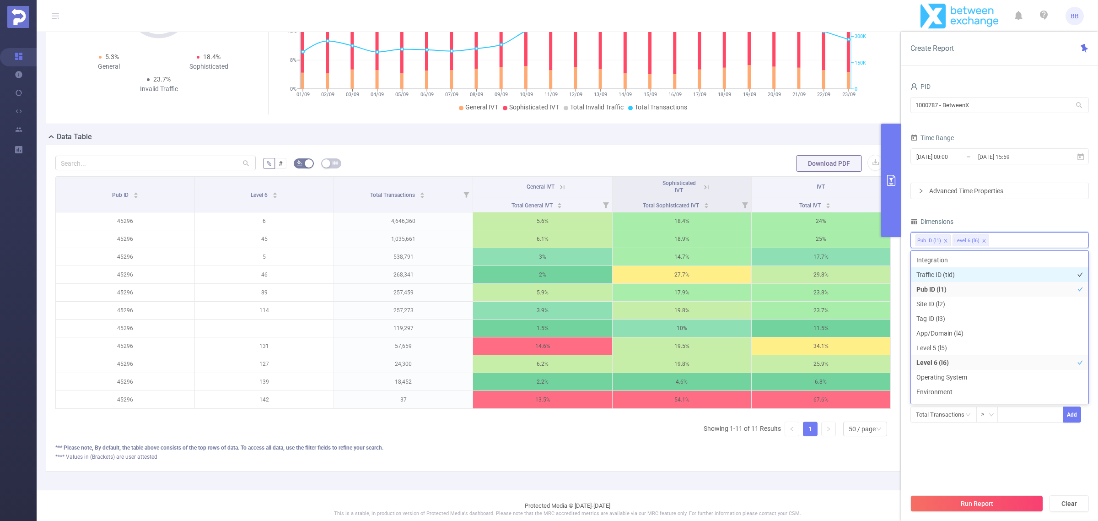
click at [981, 274] on li "Traffic ID (tid)" at bounding box center [1000, 274] width 178 height 15
click at [1004, 502] on button "Run Report" at bounding box center [976, 503] width 133 height 16
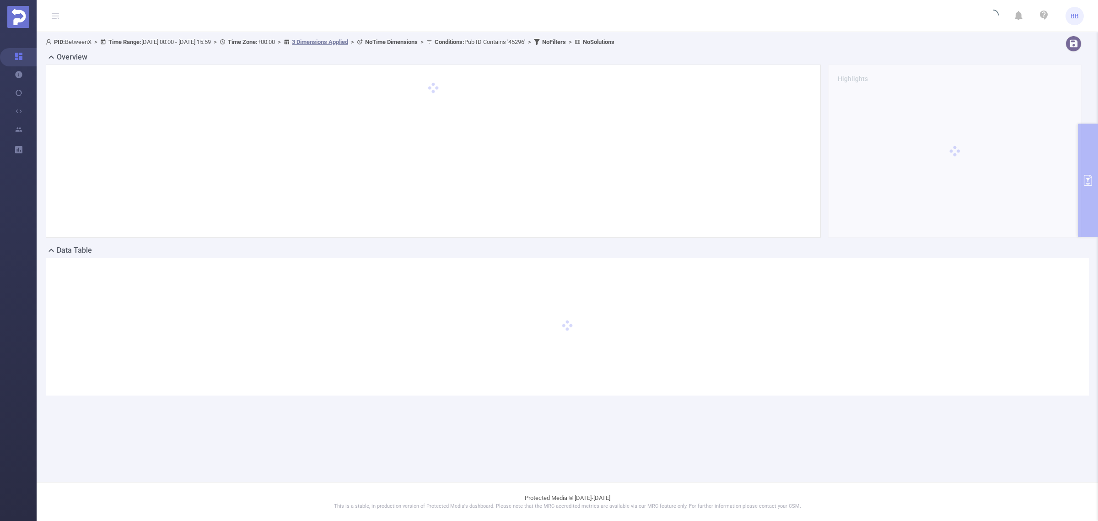
scroll to position [0, 0]
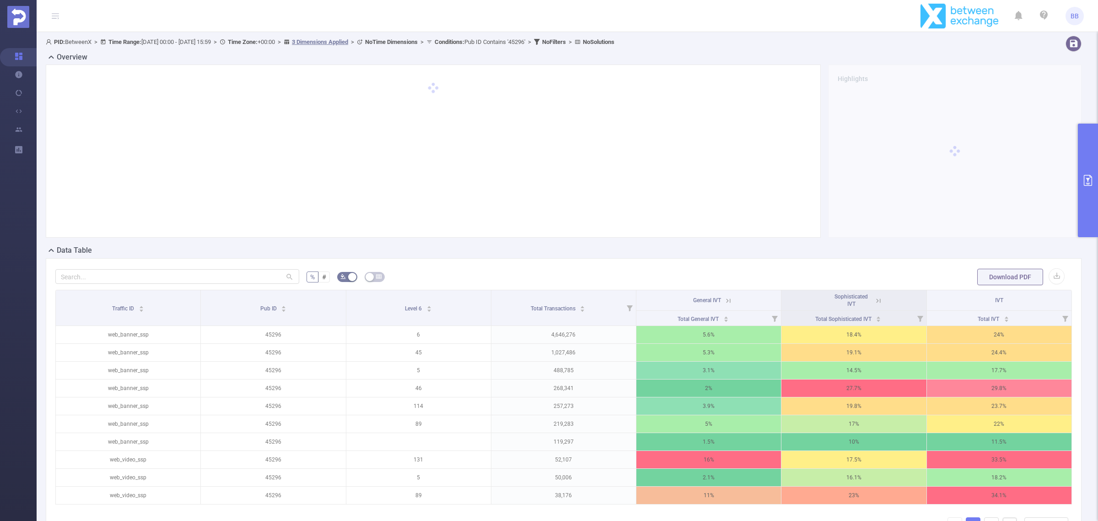
scroll to position [113, 0]
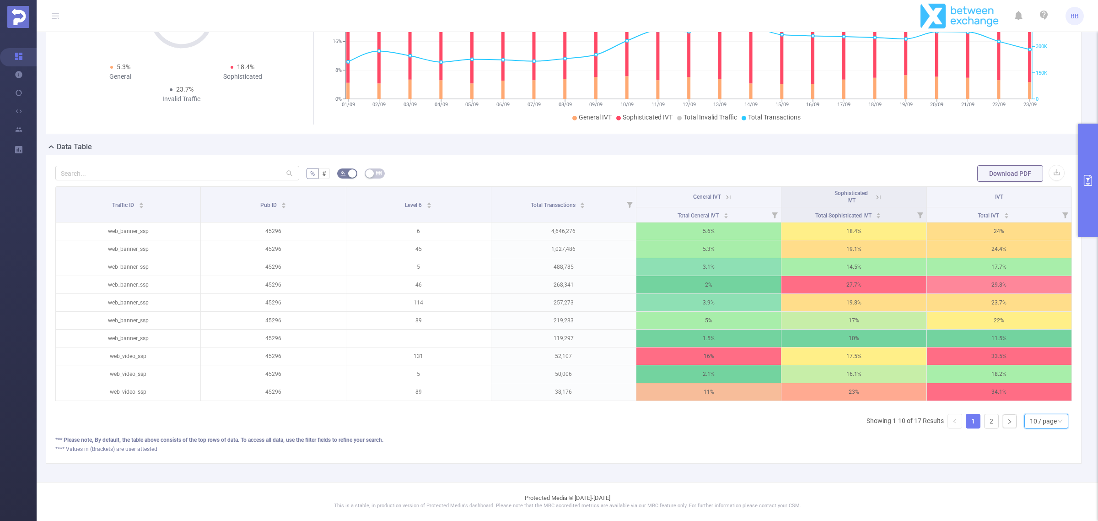
click at [1035, 424] on div "10 / page" at bounding box center [1043, 421] width 27 height 14
click at [1031, 409] on li "50 / page" at bounding box center [1037, 415] width 44 height 15
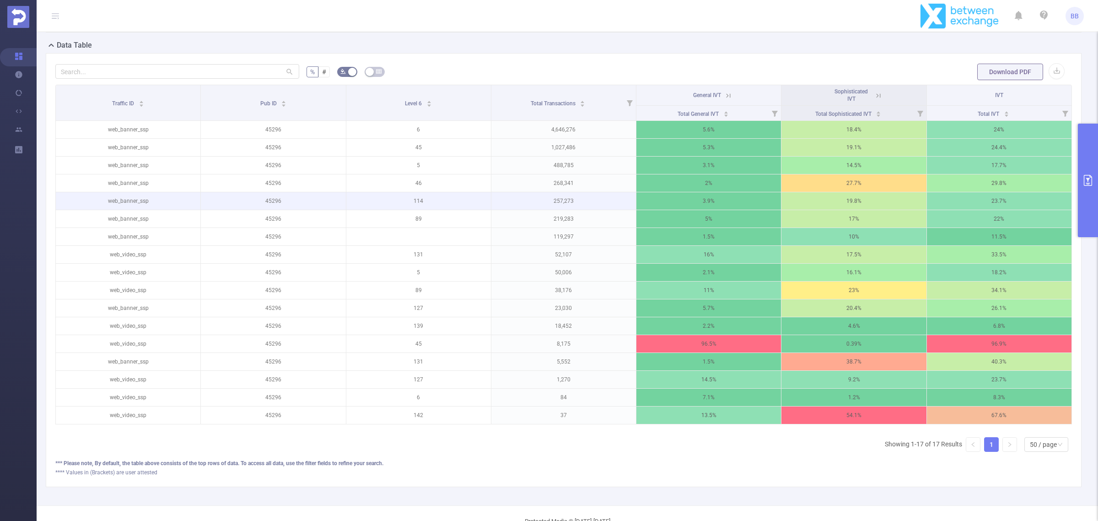
scroll to position [228, 0]
